Goal: Task Accomplishment & Management: Complete application form

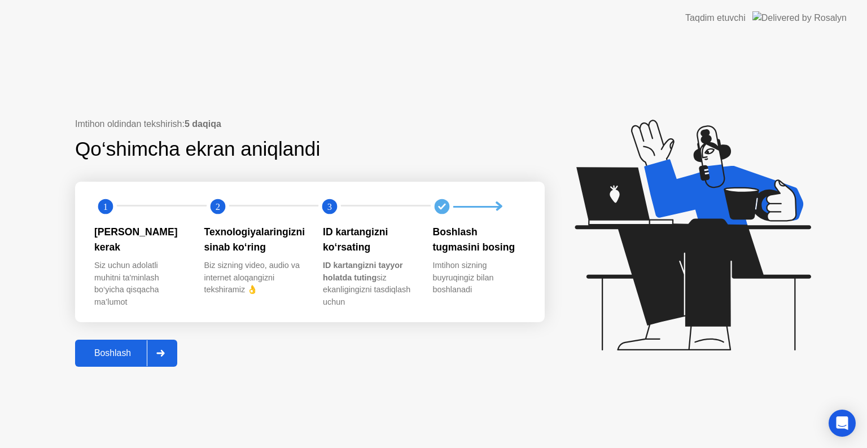
click at [130, 354] on div "Boshlash" at bounding box center [112, 353] width 68 height 10
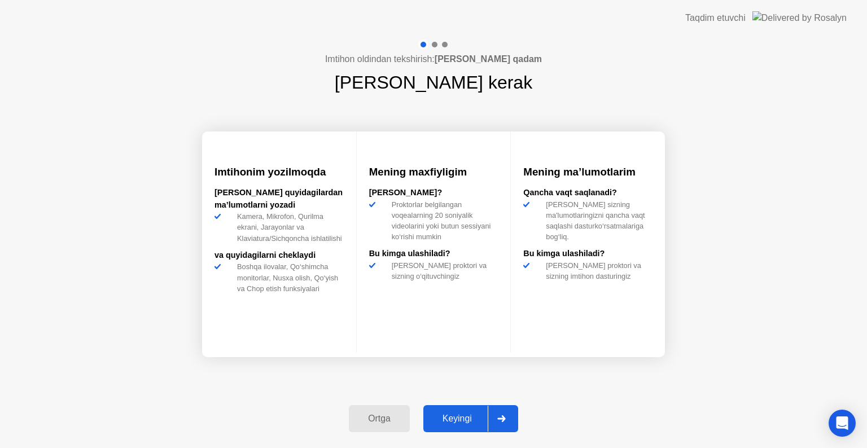
click at [458, 425] on button "Keyingi" at bounding box center [470, 418] width 95 height 27
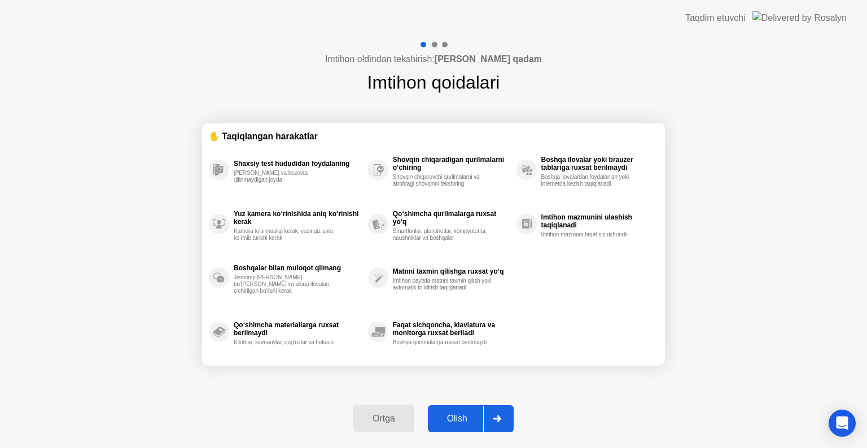
click at [458, 423] on div "Olish" at bounding box center [457, 419] width 52 height 10
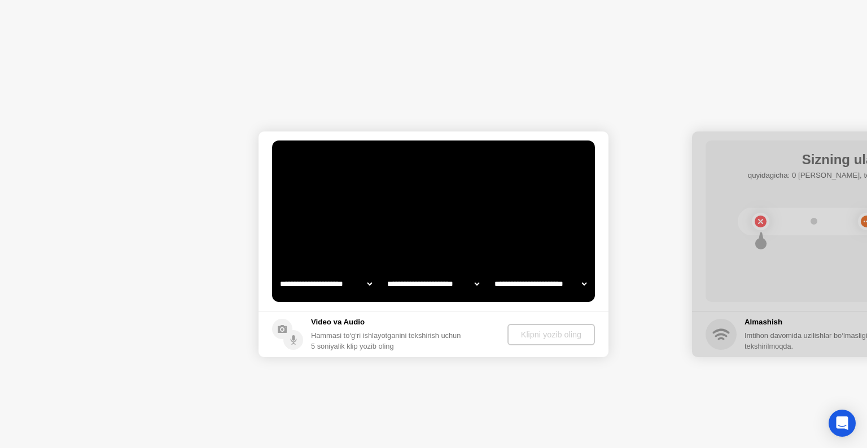
select select "**********"
select select "*******"
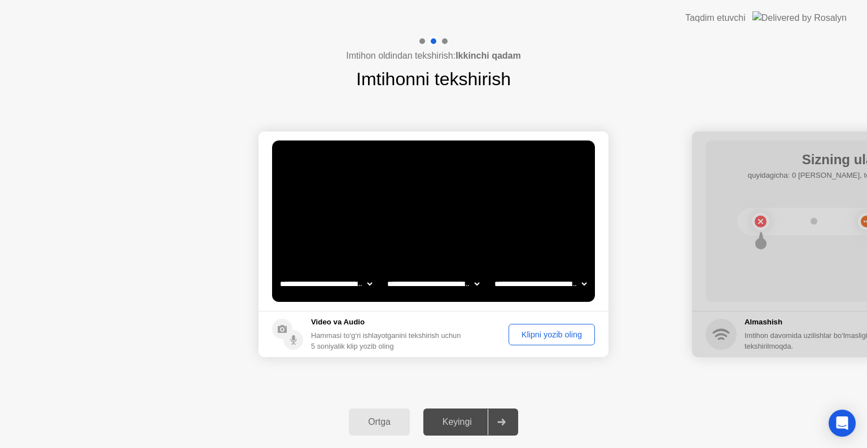
click at [466, 417] on div "Keyingi" at bounding box center [457, 422] width 61 height 10
click at [490, 420] on div at bounding box center [501, 422] width 27 height 26
click at [533, 339] on div "Klipni yozib oling" at bounding box center [551, 334] width 78 height 9
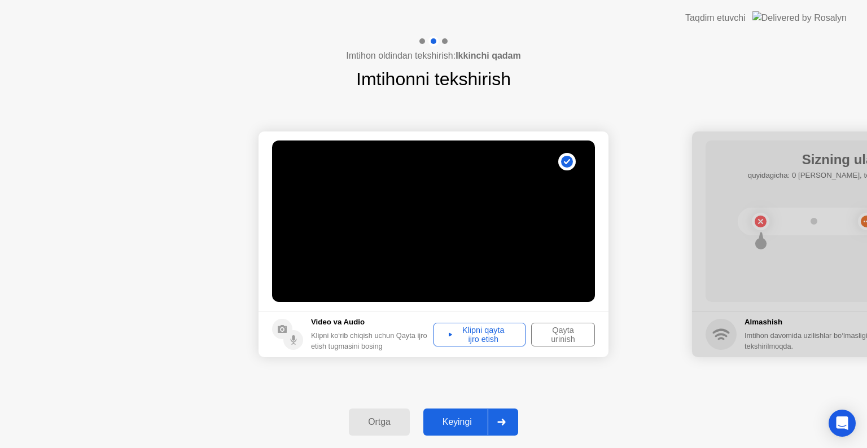
click at [477, 424] on div "Keyingi" at bounding box center [457, 422] width 61 height 10
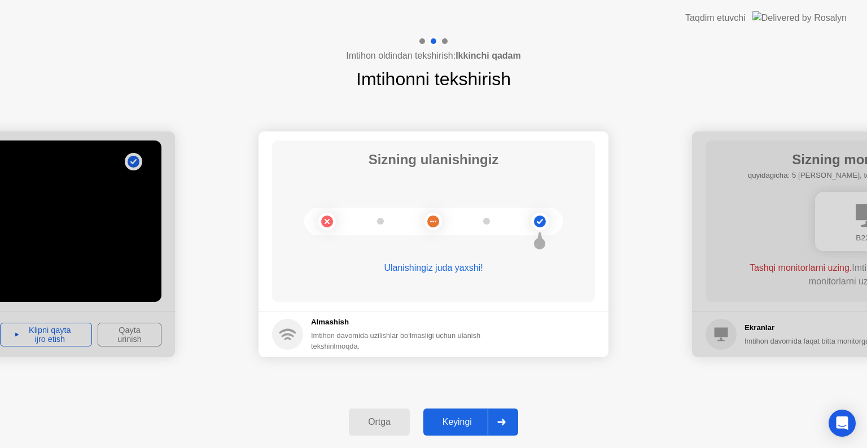
click at [459, 419] on div "Keyingi" at bounding box center [457, 422] width 61 height 10
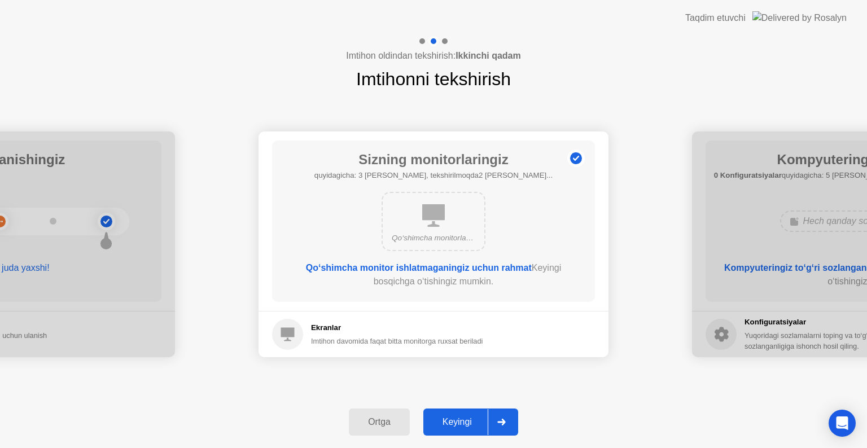
click at [469, 417] on div "Keyingi" at bounding box center [457, 422] width 61 height 10
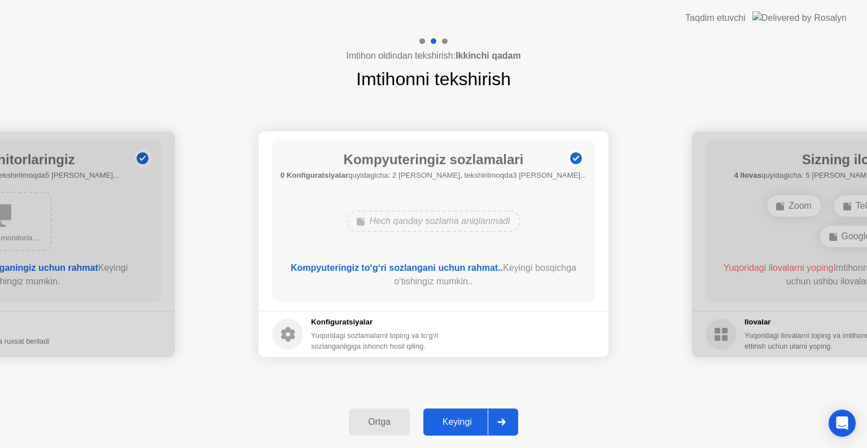
click at [472, 424] on div "Keyingi" at bounding box center [457, 422] width 61 height 10
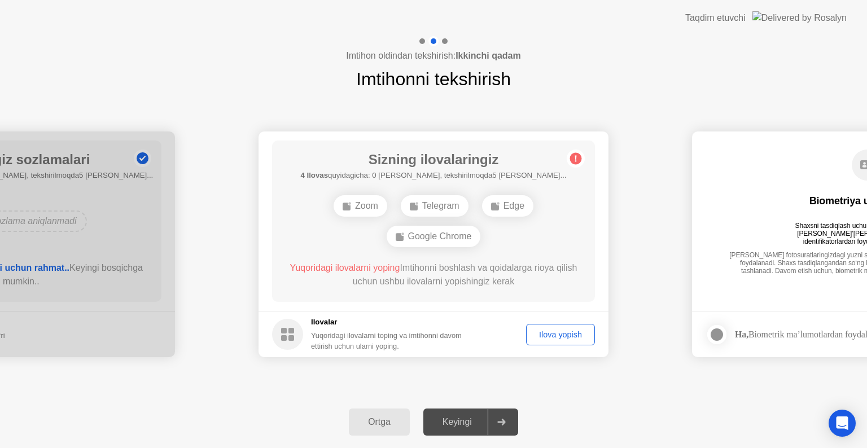
click at [472, 424] on div "Keyingi" at bounding box center [457, 422] width 61 height 10
click at [543, 339] on div "Ilova yopish" at bounding box center [560, 334] width 61 height 9
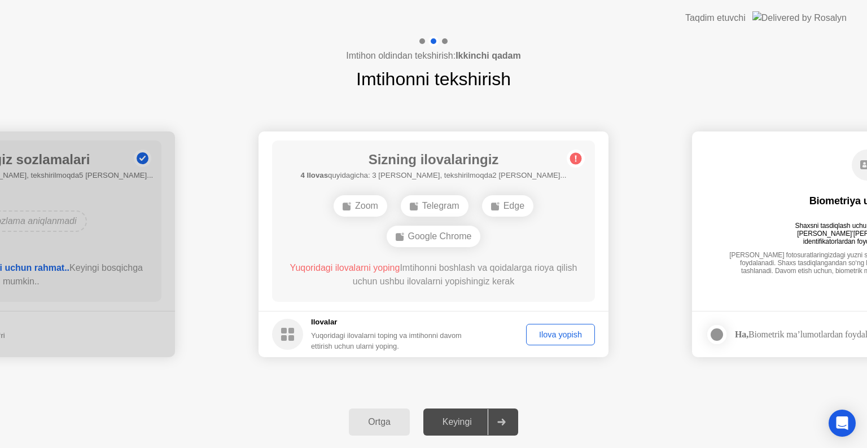
click at [554, 338] on div "Ilova yopish" at bounding box center [560, 334] width 61 height 9
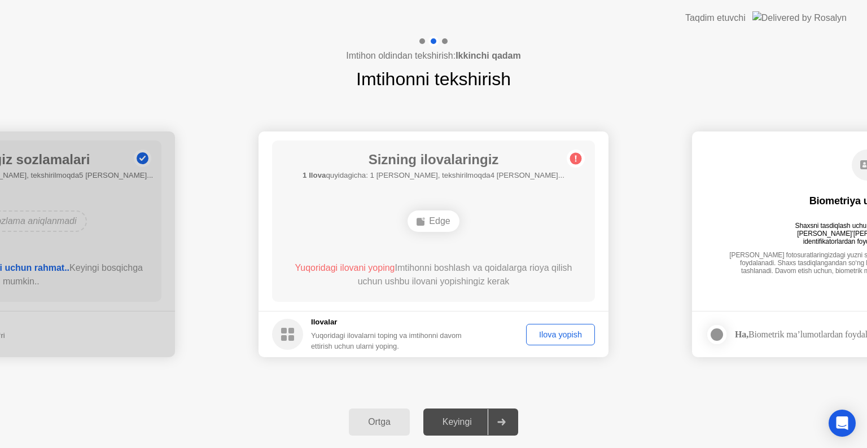
click at [545, 336] on div "Ilova yopish" at bounding box center [560, 334] width 61 height 9
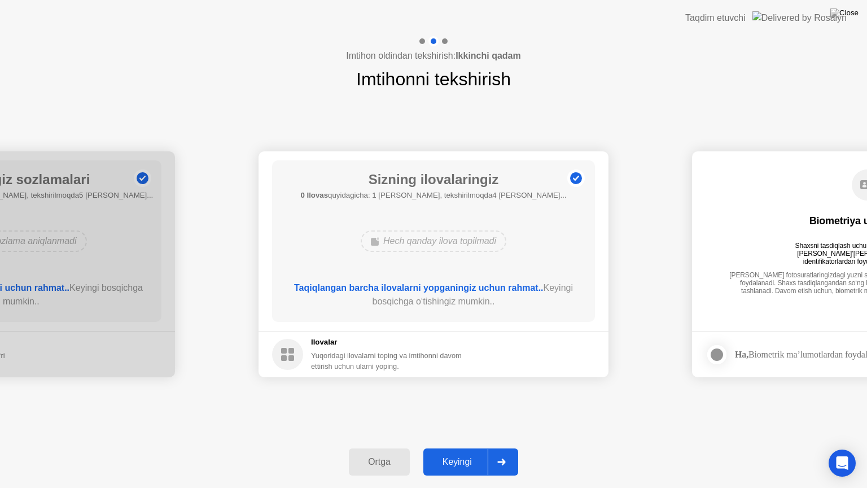
click at [477, 448] on button "Keyingi" at bounding box center [470, 461] width 95 height 27
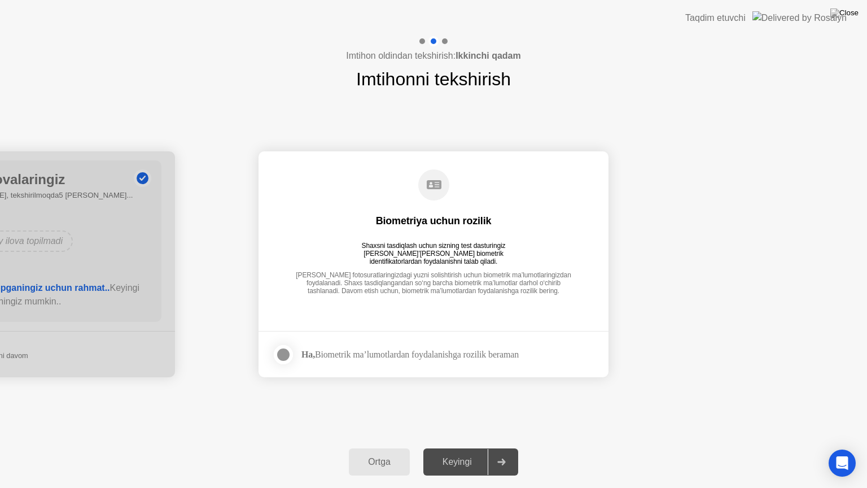
click at [478, 448] on div "Keyingi" at bounding box center [457, 462] width 61 height 10
click at [284, 354] on div at bounding box center [284, 355] width 14 height 14
click at [490, 448] on div at bounding box center [501, 462] width 27 height 26
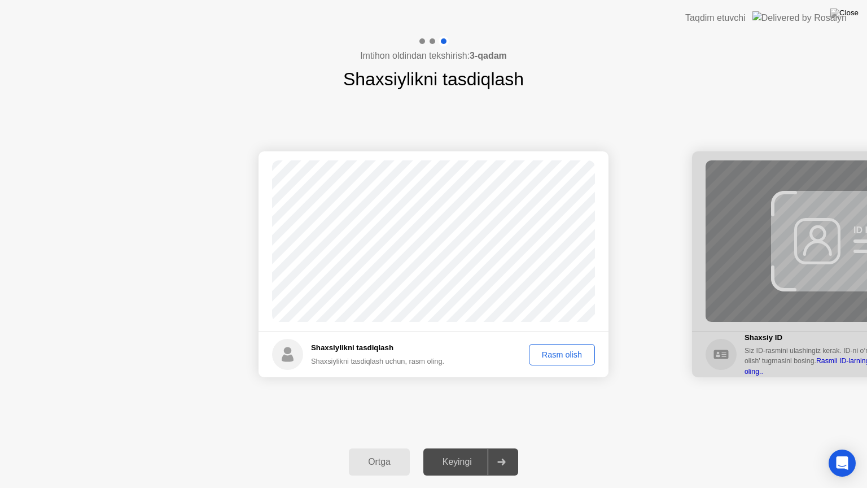
click at [483, 448] on div "Keyingi" at bounding box center [457, 462] width 61 height 10
click at [551, 361] on button "Rasm olish" at bounding box center [562, 354] width 66 height 21
click at [552, 352] on div "Qayta olish" at bounding box center [561, 354] width 59 height 9
click at [552, 352] on div "Rasm olish" at bounding box center [562, 354] width 58 height 9
click at [481, 448] on button "Keyingi" at bounding box center [470, 461] width 95 height 27
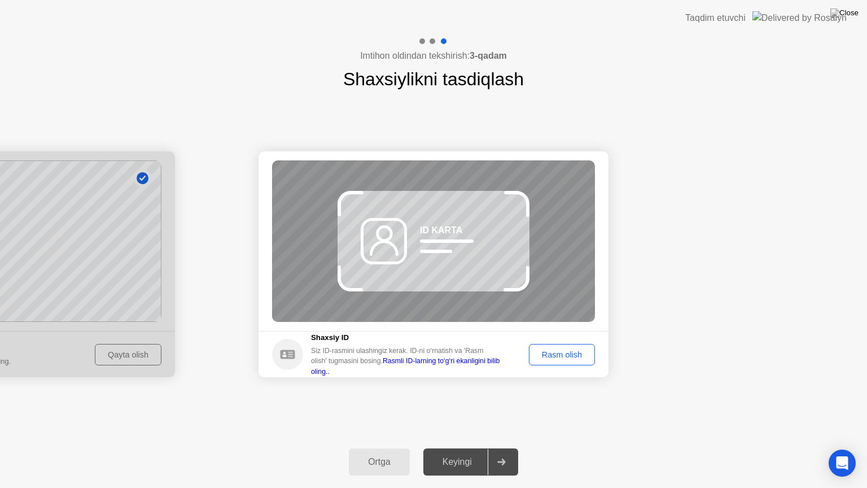
click at [554, 351] on div "Rasm olish" at bounding box center [562, 354] width 58 height 9
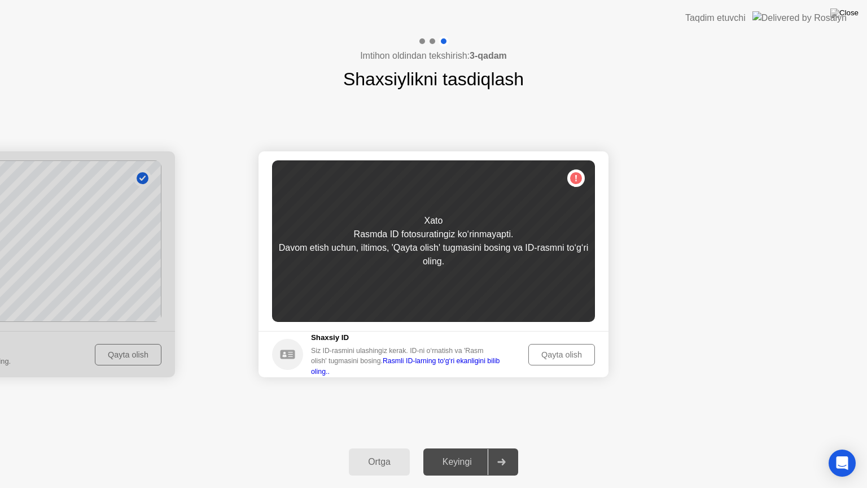
click at [532, 358] on div "Qayta olish" at bounding box center [561, 354] width 59 height 9
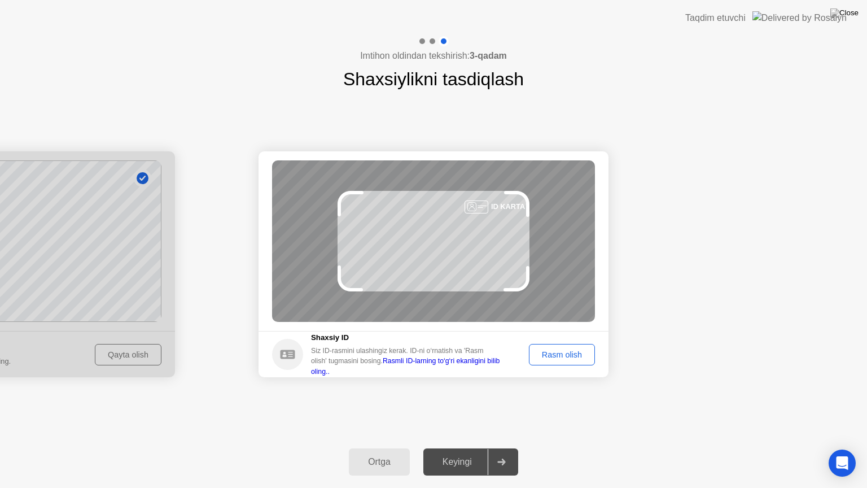
click at [551, 356] on div "Rasm olish" at bounding box center [562, 354] width 58 height 9
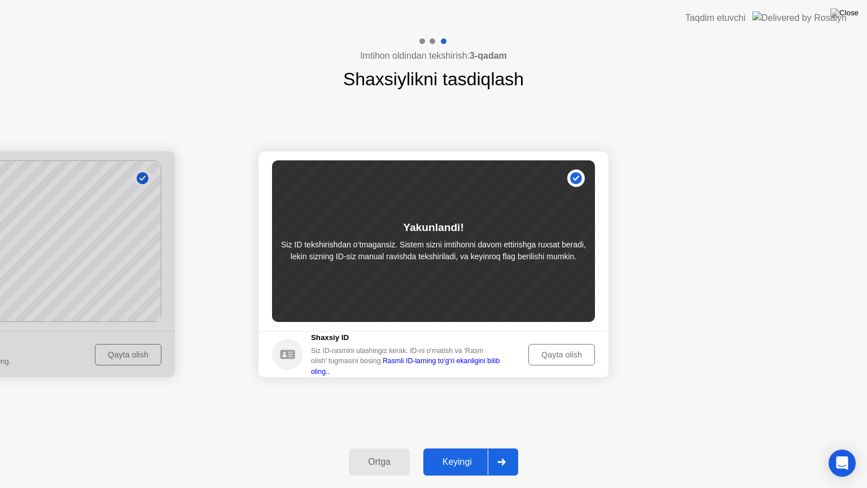
click at [470, 448] on button "Keyingi" at bounding box center [470, 461] width 95 height 27
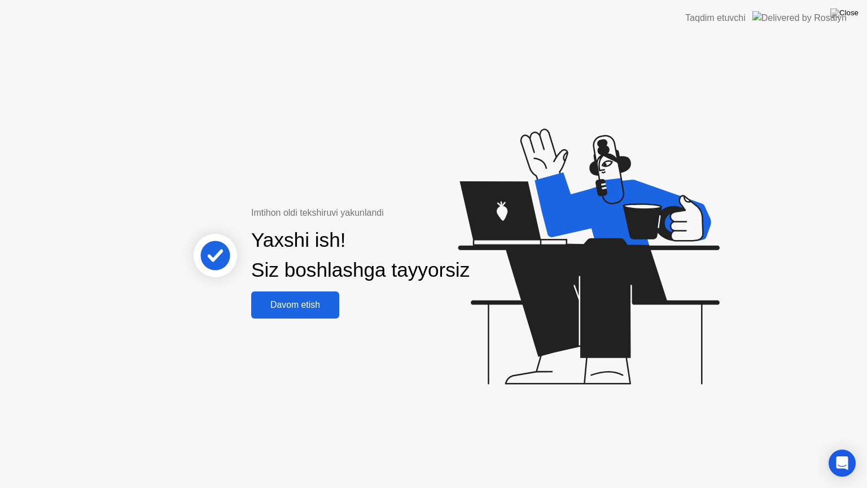
click at [279, 305] on div "Davom etish" at bounding box center [295, 305] width 81 height 10
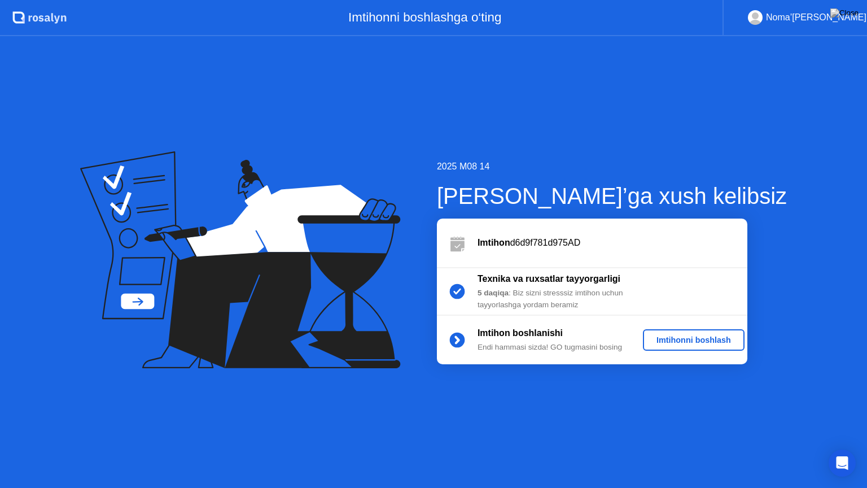
click at [703, 344] on div "Imtihonni boshlash" at bounding box center [693, 339] width 93 height 9
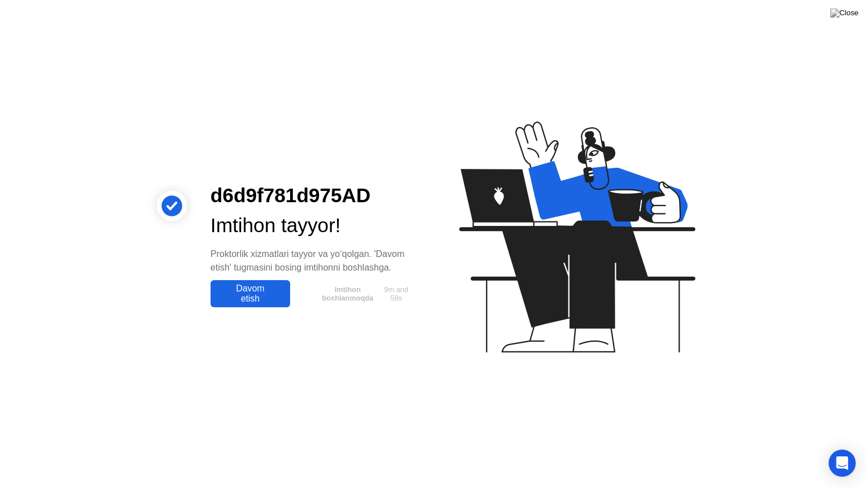
click at [256, 296] on div "Davom etish" at bounding box center [250, 293] width 73 height 20
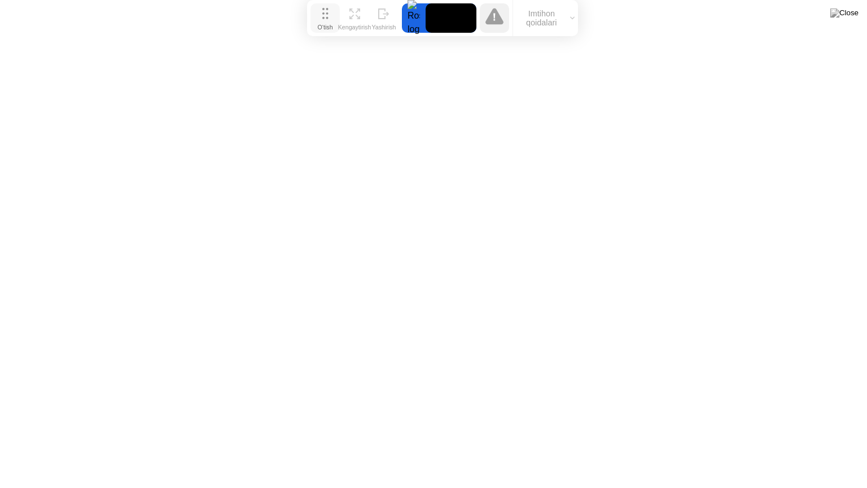
drag, startPoint x: 312, startPoint y: 467, endPoint x: 321, endPoint y: 8, distance: 458.9
click at [321, 8] on button "O‘tish" at bounding box center [324, 17] width 29 height 29
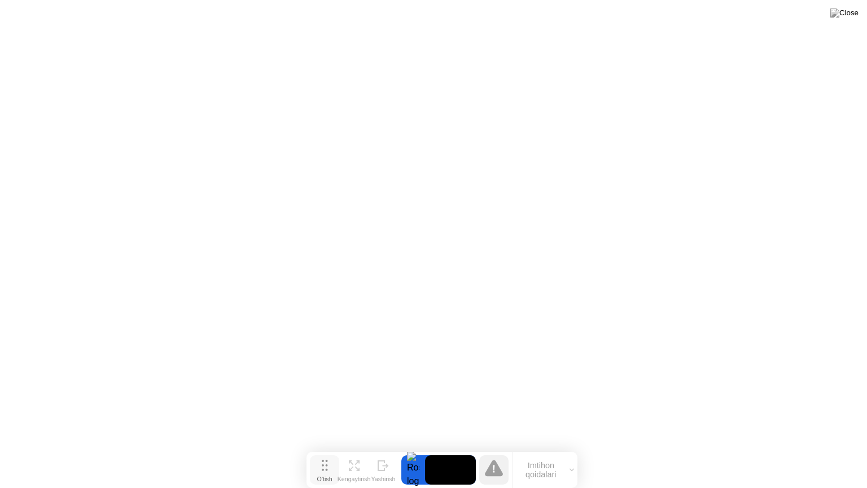
drag, startPoint x: 328, startPoint y: 11, endPoint x: 327, endPoint y: 483, distance: 472.4
click at [327, 448] on button "O‘tish" at bounding box center [324, 469] width 29 height 29
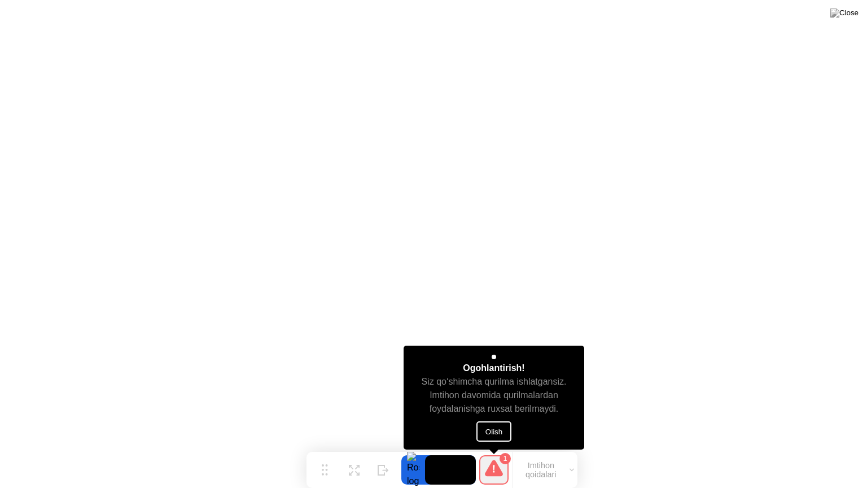
click at [489, 435] on button "Olish" at bounding box center [493, 431] width 35 height 20
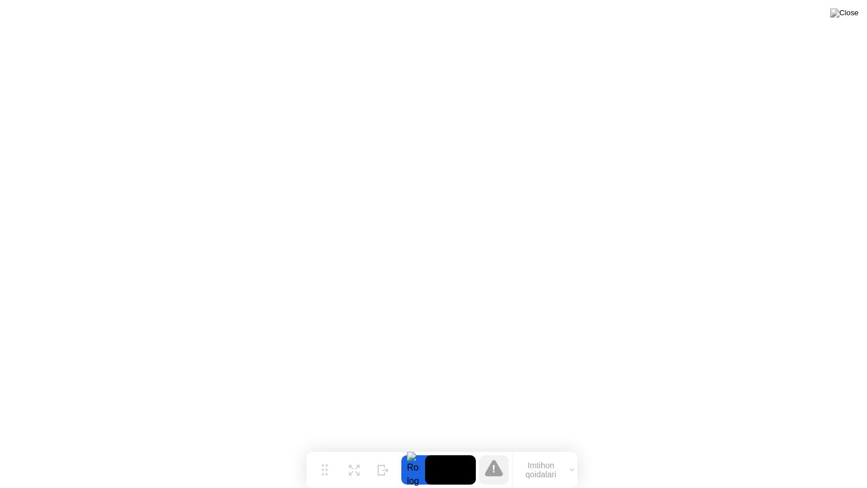
click at [534, 448] on button "Imtihon qoidalari" at bounding box center [544, 469] width 65 height 19
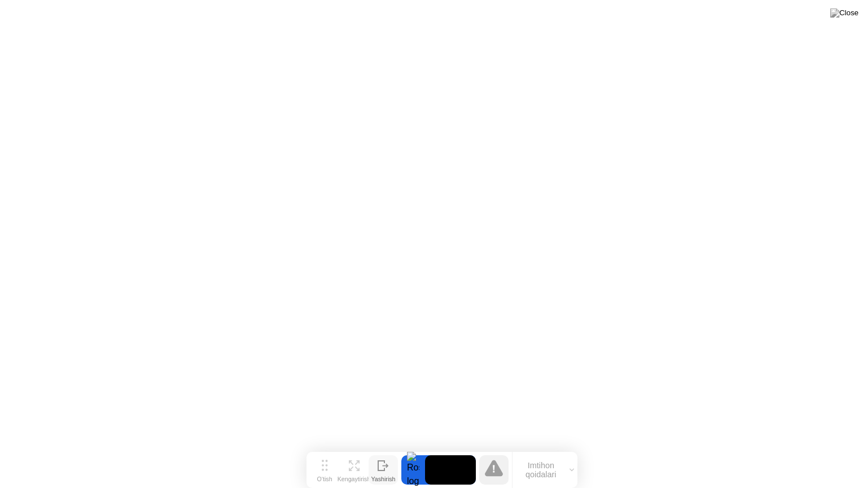
click at [377, 448] on button "Yashirish" at bounding box center [383, 469] width 29 height 29
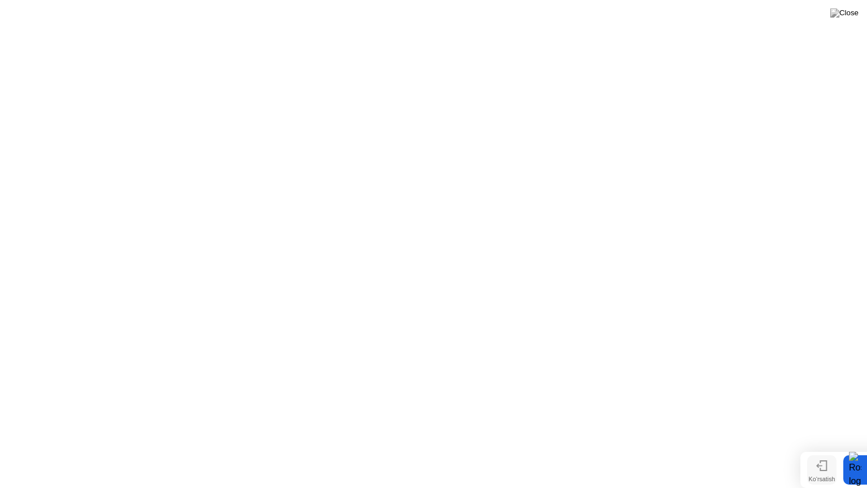
click at [817, 448] on div "Ko‘rsatish" at bounding box center [822, 478] width 27 height 7
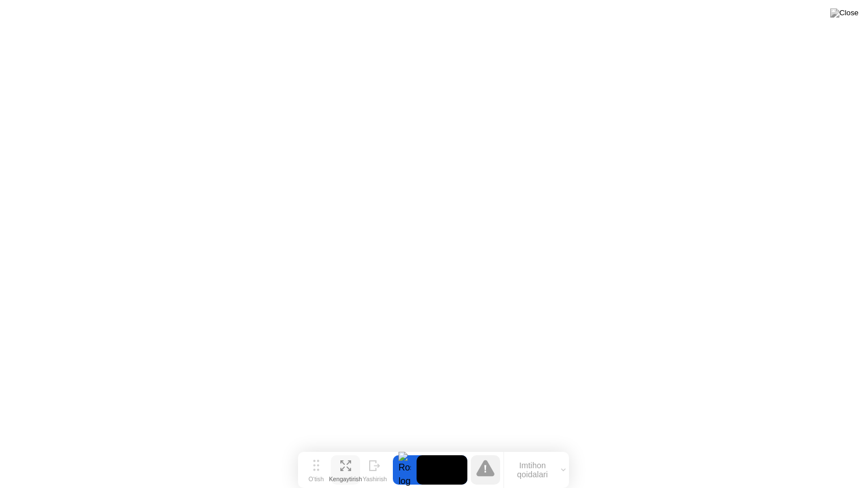
click at [344, 448] on icon at bounding box center [345, 465] width 11 height 11
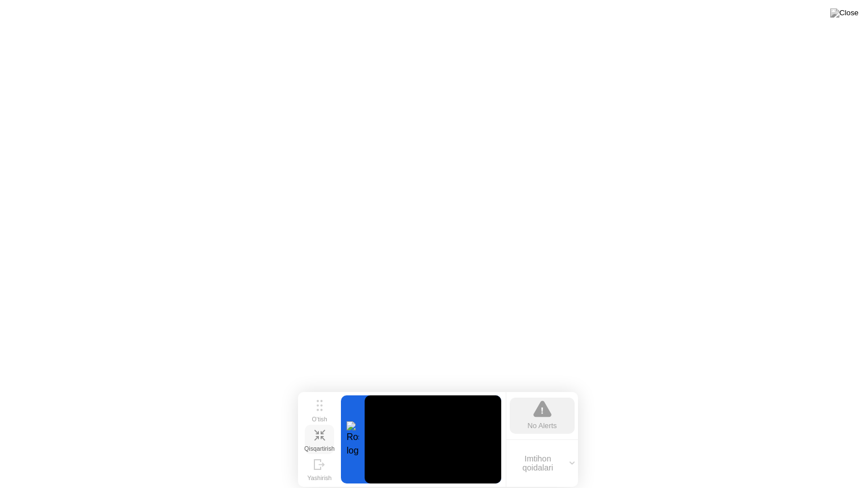
click at [318, 434] on icon at bounding box center [319, 434] width 11 height 11
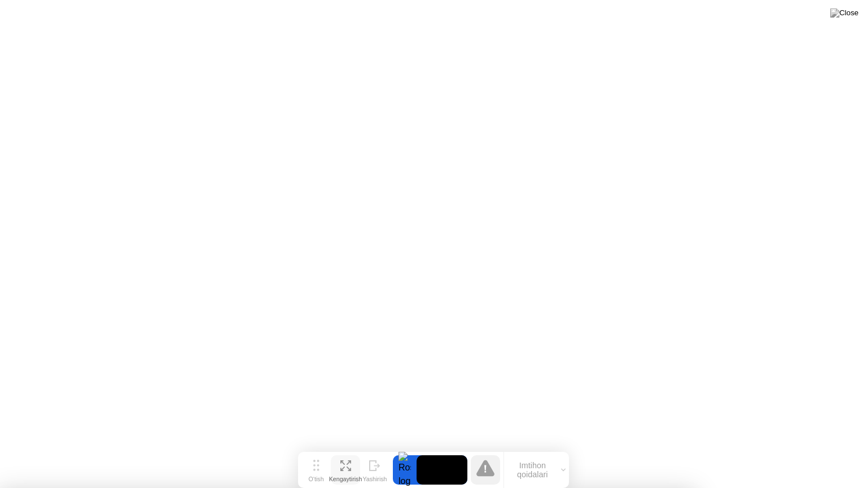
click at [667, 448] on div at bounding box center [433, 488] width 867 height 0
